Goal: Task Accomplishment & Management: Complete application form

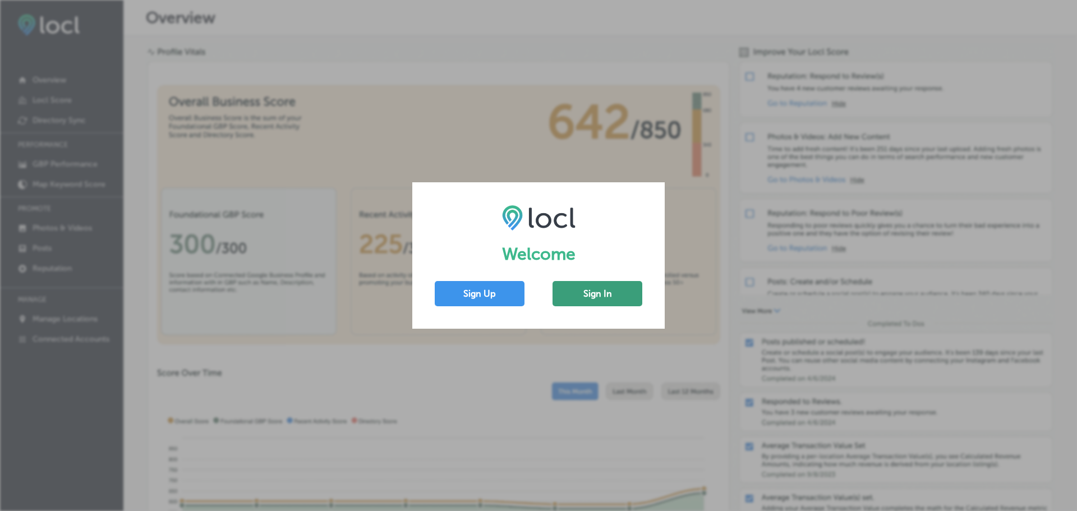
click at [610, 295] on button "Sign In" at bounding box center [598, 293] width 90 height 25
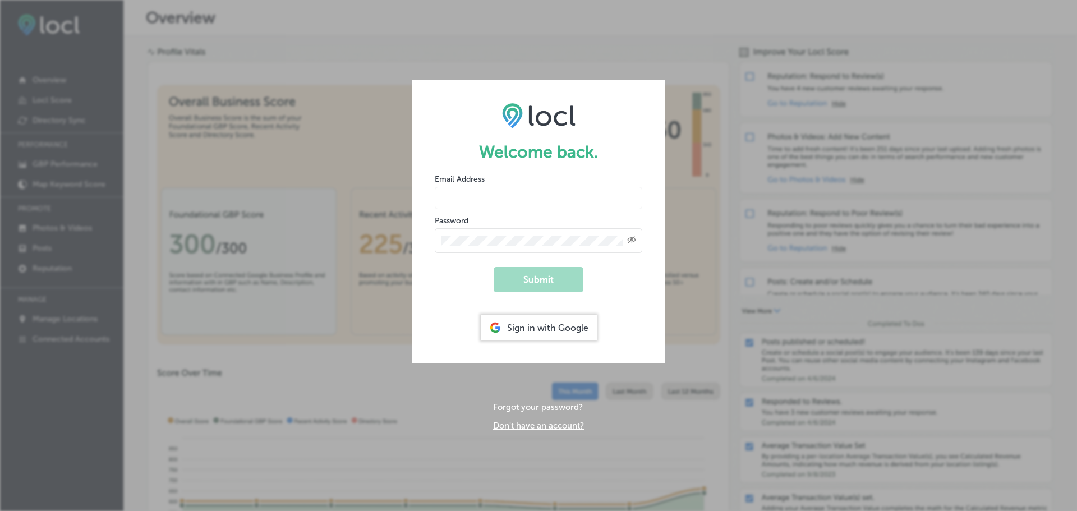
type input "[EMAIL_ADDRESS][DOMAIN_NAME]"
click at [545, 277] on button "Submit" at bounding box center [539, 279] width 90 height 25
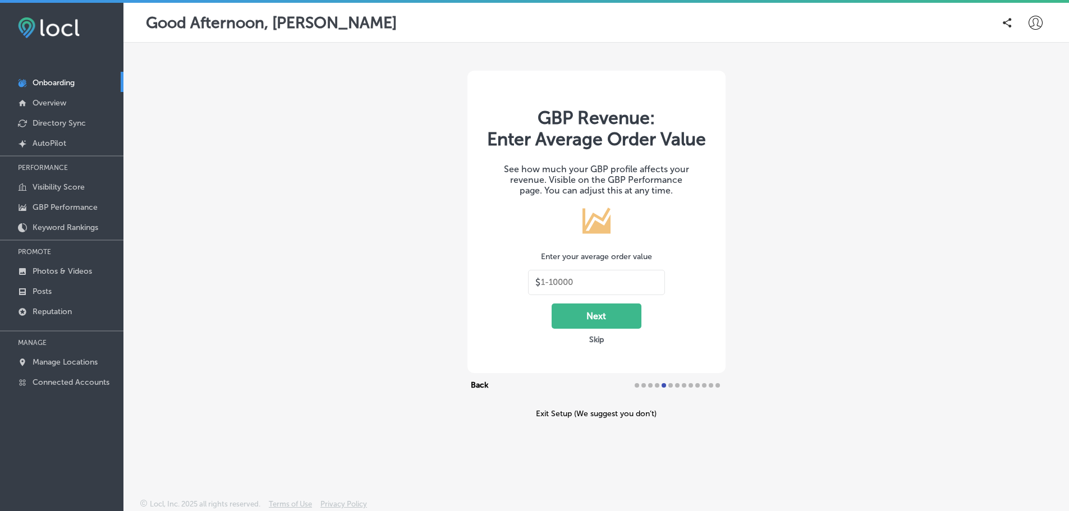
type input "30"
